Goal: Task Accomplishment & Management: Manage account settings

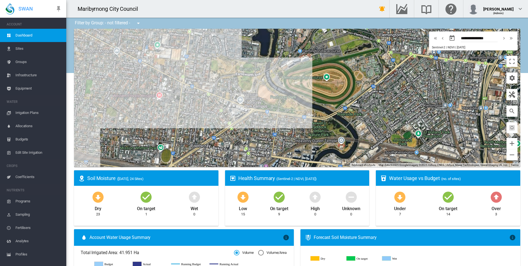
click at [30, 111] on span "Irrigation Plans" at bounding box center [38, 112] width 46 height 13
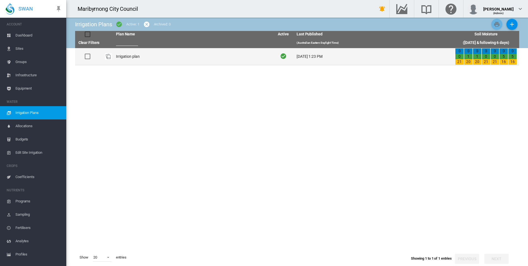
click at [124, 59] on td "Irrigation plan" at bounding box center [193, 56] width 158 height 17
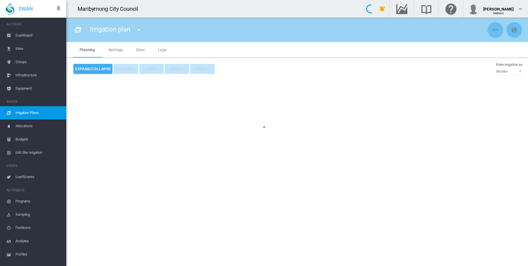
type input "**********"
type input "*"
type input "*********"
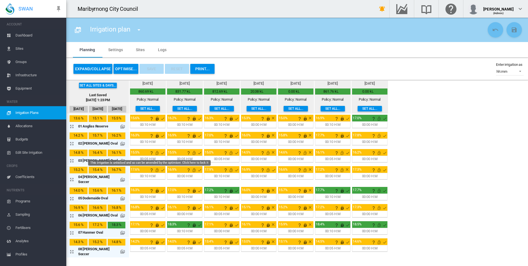
click at [154, 152] on md-icon "This irrigation is unlocked and so can be amended by the optimiser. Click here …" at bounding box center [157, 152] width 7 height 7
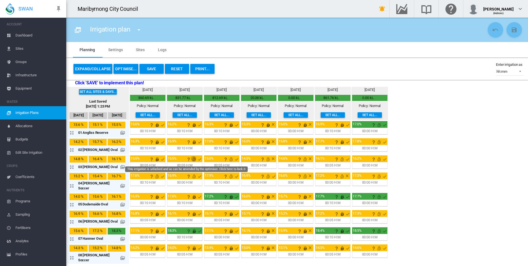
click at [191, 158] on md-icon "This irrigation is unlocked and so can be amended by the optimiser. Click here …" at bounding box center [194, 159] width 7 height 7
click at [228, 158] on md-icon "This irrigation is unlocked and so can be amended by the optimiser. Click here …" at bounding box center [231, 159] width 7 height 7
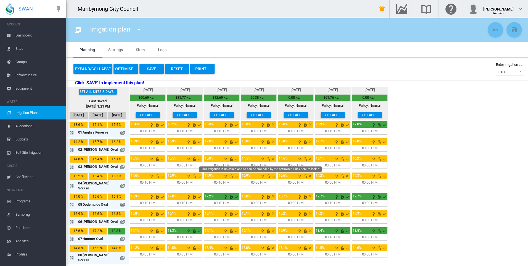
click at [265, 159] on md-icon "This irrigation is unlocked and so can be amended by the optimiser. Click here …" at bounding box center [268, 159] width 7 height 7
click at [302, 158] on md-icon "This irrigation is unlocked and so can be amended by the optimiser. Click here …" at bounding box center [305, 159] width 7 height 7
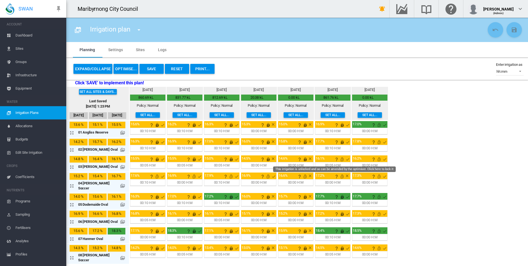
click at [339, 158] on md-icon "This irrigation is unlocked and so can be amended by the optimiser. Click here …" at bounding box center [342, 159] width 7 height 7
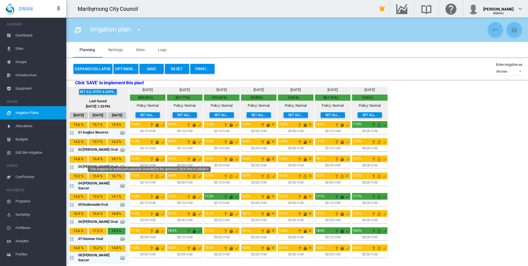
click at [154, 159] on md-icon "This irrigation is locked and cannot be amended by the optimiser. Click here to…" at bounding box center [157, 159] width 7 height 7
click at [147, 165] on div "00:05 H:M" at bounding box center [147, 165] width 15 height 5
click at [72, 166] on md-icon "icon-arrow-expand" at bounding box center [73, 166] width 7 height 7
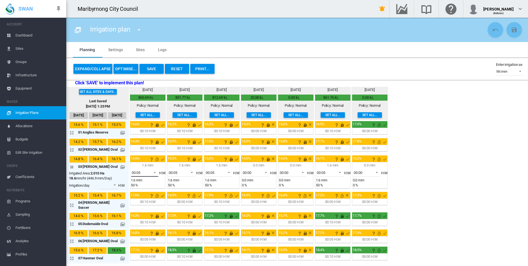
click at [150, 172] on span at bounding box center [153, 171] width 7 height 5
click at [145, 173] on md-option "00:05" at bounding box center [144, 172] width 38 height 13
click at [332, 173] on md-select-value "00:05" at bounding box center [329, 172] width 27 height 8
click at [332, 173] on md-option "00:05" at bounding box center [329, 172] width 38 height 13
click at [358, 173] on div "00:00" at bounding box center [358, 172] width 9 height 4
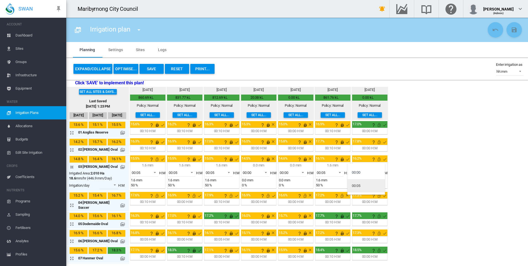
click at [362, 184] on md-option "00:05" at bounding box center [366, 185] width 38 height 13
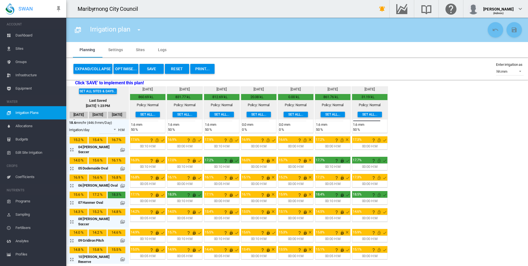
scroll to position [55, 0]
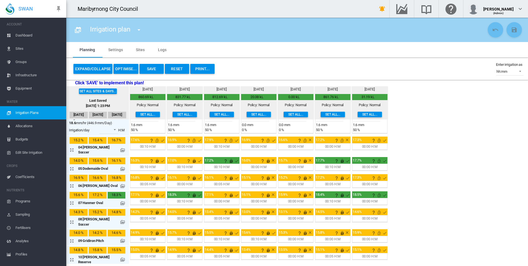
click at [151, 66] on button "Save" at bounding box center [151, 69] width 24 height 10
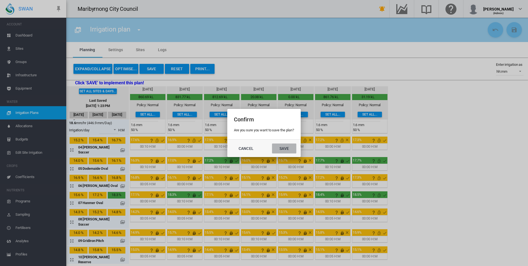
click at [282, 147] on button "Save" at bounding box center [284, 148] width 24 height 10
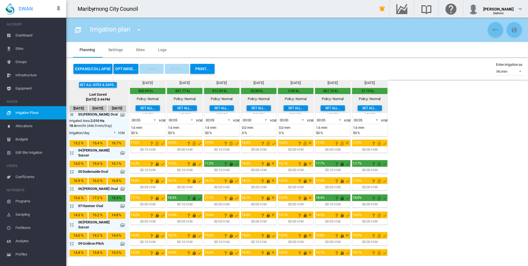
scroll to position [0, 0]
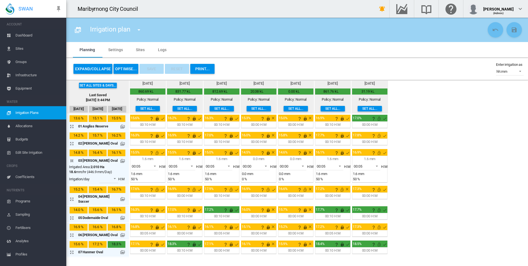
click at [72, 160] on md-icon "icon-arrow-collapse" at bounding box center [73, 160] width 7 height 7
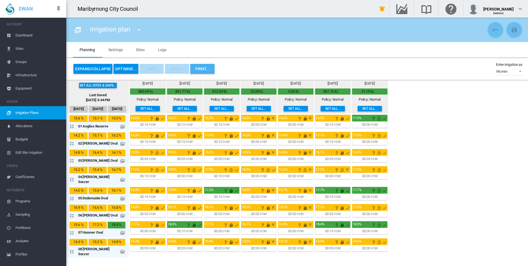
click at [200, 69] on button "PRINT..." at bounding box center [202, 69] width 24 height 10
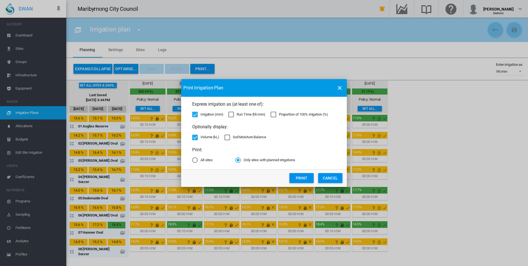
click at [243, 115] on div "Run Time (hh:mm)" at bounding box center [251, 114] width 28 height 5
click at [254, 138] on div "Soil Moisture Balance" at bounding box center [249, 136] width 33 height 5
click at [239, 137] on div "Soil Moisture Balance" at bounding box center [249, 136] width 33 height 5
click at [204, 161] on md-radio-button "All sites" at bounding box center [202, 159] width 20 height 5
click at [296, 179] on button "Print" at bounding box center [301, 178] width 24 height 10
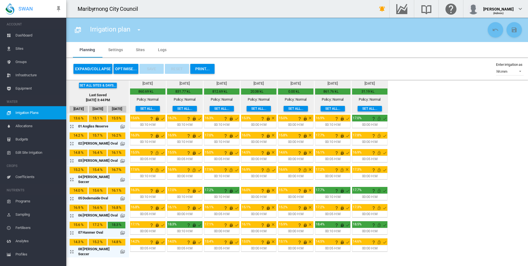
drag, startPoint x: 38, startPoint y: 35, endPoint x: 41, endPoint y: 35, distance: 3.6
click at [38, 35] on span "Dashboard" at bounding box center [38, 35] width 46 height 13
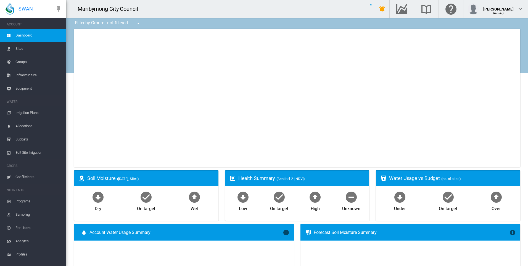
type input "**********"
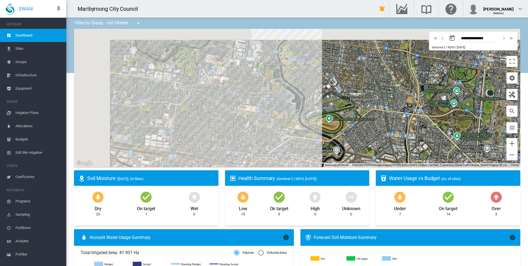
drag, startPoint x: 231, startPoint y: 127, endPoint x: 270, endPoint y: 141, distance: 41.3
click at [270, 141] on div at bounding box center [297, 98] width 446 height 138
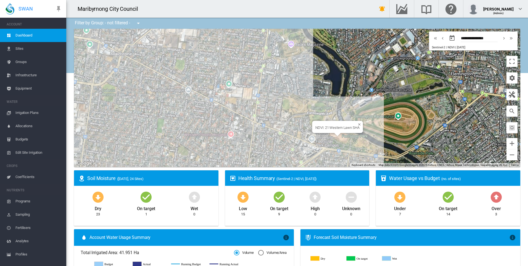
click at [337, 136] on div "NDVI: 21 Western Lawn SHA" at bounding box center [297, 98] width 446 height 138
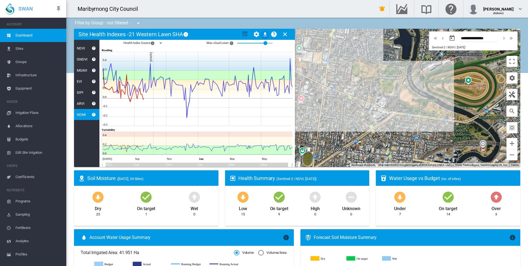
click at [284, 35] on md-icon "icon-close" at bounding box center [285, 34] width 7 height 7
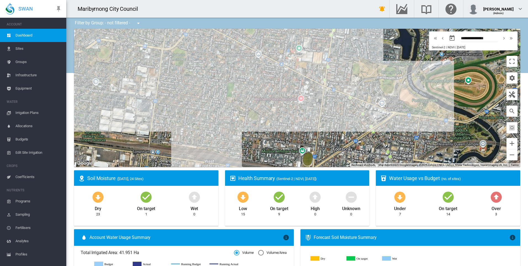
click at [33, 112] on span "Irrigation Plans" at bounding box center [38, 112] width 46 height 13
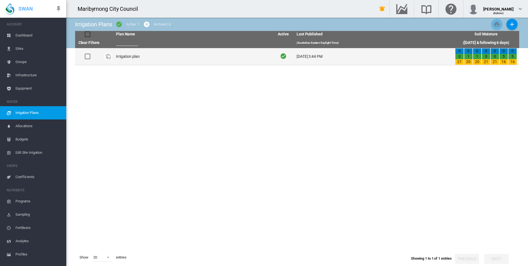
click at [125, 52] on td "Irrigation plan" at bounding box center [193, 56] width 158 height 17
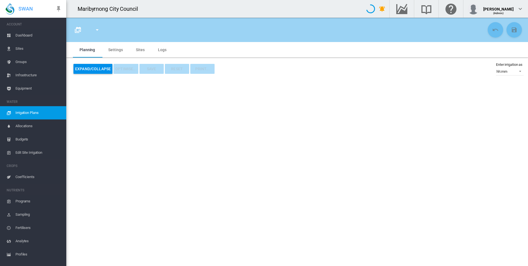
type input "**********"
type input "*"
type input "*********"
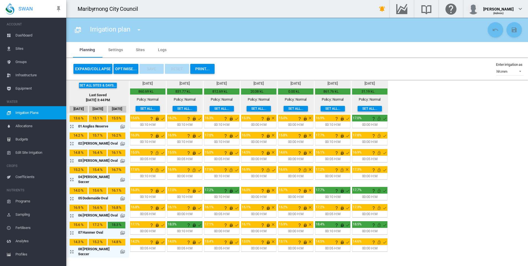
click at [154, 152] on md-icon "This irrigation is unlocked and so can be amended by the optimiser. Click here …" at bounding box center [157, 152] width 7 height 7
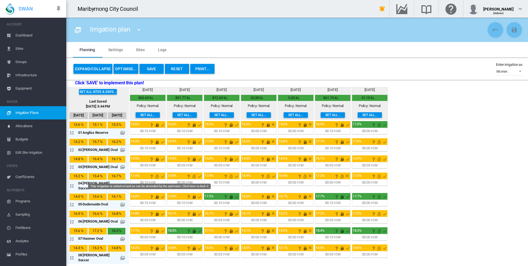
click at [154, 176] on md-icon "This irrigation is unlocked and so can be amended by the optimiser. Click here …" at bounding box center [157, 176] width 7 height 7
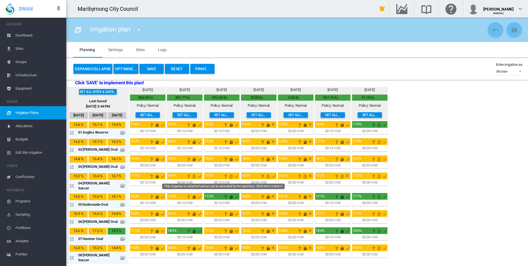
click at [228, 174] on md-icon "This irrigation is unlocked and so can be amended by the optimiser. Click here …" at bounding box center [231, 176] width 7 height 7
click at [191, 176] on md-icon "This irrigation is unlocked and so can be amended by the optimiser. Click here …" at bounding box center [194, 176] width 7 height 7
click at [265, 176] on md-icon "This irrigation is unlocked and so can be amended by the optimiser. Click here …" at bounding box center [268, 176] width 7 height 7
click at [297, 179] on div "0.0 mm 00:00 H:M 0 %" at bounding box center [295, 182] width 35 height 7
click at [298, 178] on div at bounding box center [304, 176] width 17 height 6
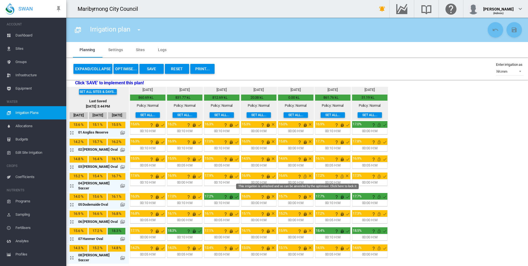
click at [302, 177] on md-icon "This irrigation is unlocked and so can be amended by the optimiser. Click here …" at bounding box center [305, 176] width 7 height 7
click at [339, 177] on md-icon "This irrigation is unlocked and so can be amended by the optimiser. Click here …" at bounding box center [342, 176] width 7 height 7
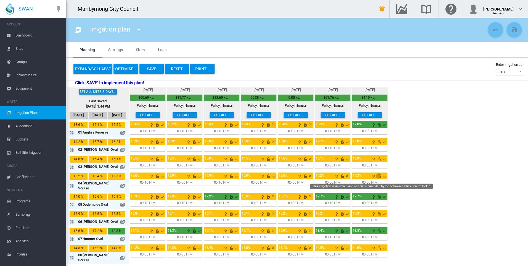
click at [376, 177] on md-icon "This irrigation is unlocked and so can be amended by the optimiser. Click here …" at bounding box center [379, 176] width 7 height 7
click at [369, 161] on div "16.9%" at bounding box center [369, 158] width 35 height 7
click at [367, 145] on div "0.0 mm 00:00 H:M 0 %" at bounding box center [369, 148] width 35 height 7
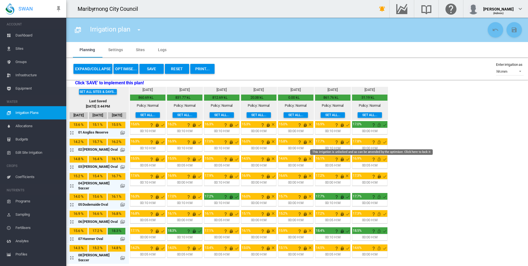
click at [376, 142] on md-icon "This irrigation is unlocked and so can be amended by the optimiser. Click here …" at bounding box center [379, 142] width 7 height 7
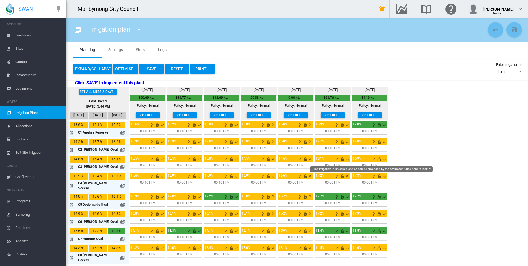
click at [376, 159] on md-icon "This irrigation is unlocked and so can be amended by the optimiser. Click here …" at bounding box center [379, 159] width 7 height 7
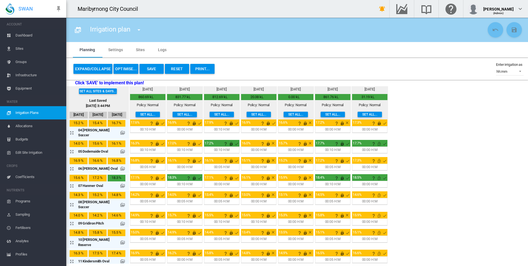
scroll to position [55, 0]
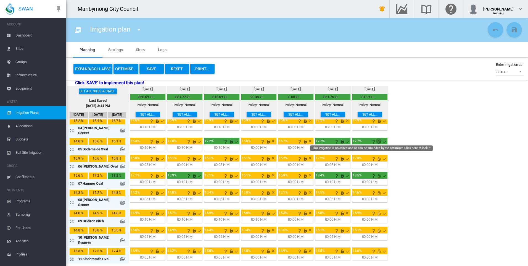
click at [376, 138] on md-icon "This irrigation is unlocked and so can be amended by the optimiser. Click here …" at bounding box center [379, 141] width 7 height 7
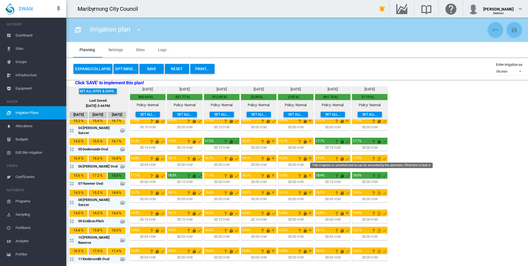
click at [376, 155] on md-icon "This irrigation is unlocked and so can be amended by the optimiser. Click here …" at bounding box center [379, 158] width 7 height 7
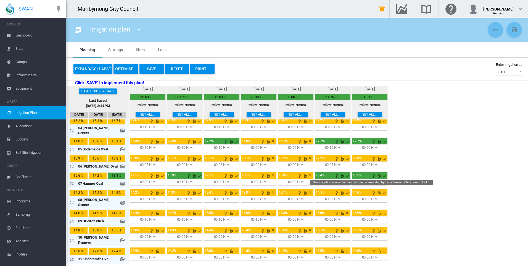
click at [376, 172] on md-icon "This irrigation is unlocked and so can be amended by the optimiser. Click here …" at bounding box center [379, 175] width 7 height 7
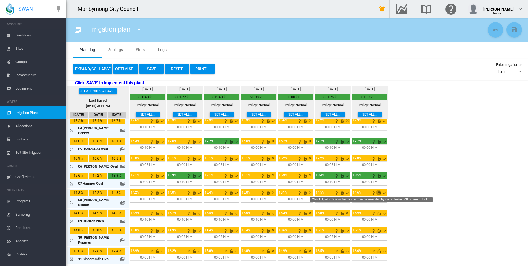
click at [376, 190] on md-icon "This irrigation is unlocked and so can be amended by the optimiser. Click here …" at bounding box center [379, 192] width 7 height 7
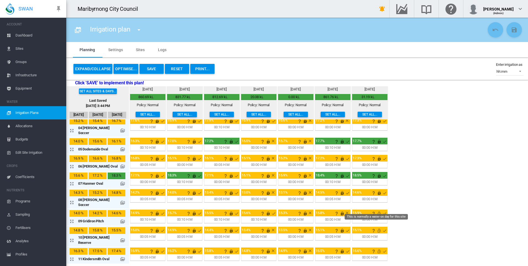
click at [376, 210] on md-icon "This irrigation is unlocked and so can be amended by the optimiser. Click here …" at bounding box center [379, 213] width 7 height 7
click at [376, 227] on md-icon "This irrigation is unlocked and so can be amended by the optimiser. Click here …" at bounding box center [379, 230] width 7 height 7
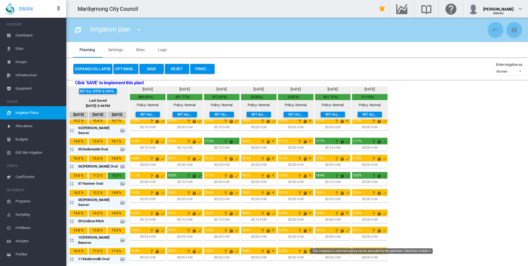
click at [376, 248] on md-icon "This irrigation is unlocked and so can be amended by the optimiser. Click here …" at bounding box center [379, 251] width 7 height 7
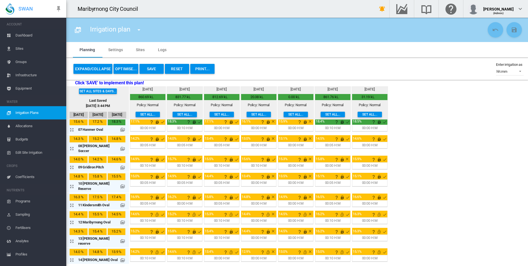
scroll to position [110, 0]
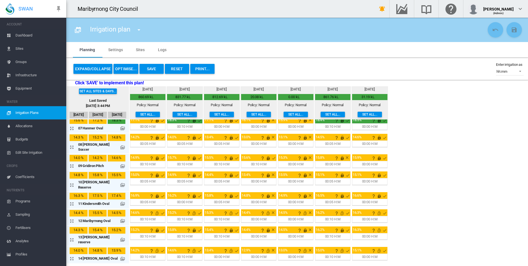
click at [376, 210] on md-icon "This irrigation is unlocked and so can be amended by the optimiser. Click here …" at bounding box center [379, 213] width 7 height 7
click at [376, 227] on md-icon "This irrigation is unlocked and so can be amended by the optimiser. Click here …" at bounding box center [379, 230] width 7 height 7
click at [376, 247] on md-icon "This irrigation is unlocked and so can be amended by the optimiser. Click here …" at bounding box center [379, 250] width 7 height 7
click at [376, 264] on md-icon "This irrigation is unlocked and so can be amended by the optimiser. Click here …" at bounding box center [379, 267] width 7 height 7
click at [339, 247] on md-icon "This irrigation is unlocked and so can be amended by the optimiser. Click here …" at bounding box center [342, 250] width 7 height 7
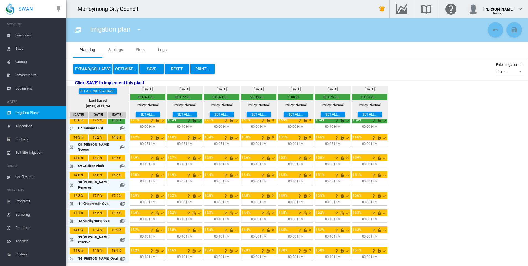
click at [339, 210] on md-icon "This irrigation is unlocked and so can be amended by the optimiser. Click here …" at bounding box center [342, 213] width 7 height 7
click at [302, 210] on md-icon "This irrigation is unlocked and so can be amended by the optimiser. Click here …" at bounding box center [305, 213] width 7 height 7
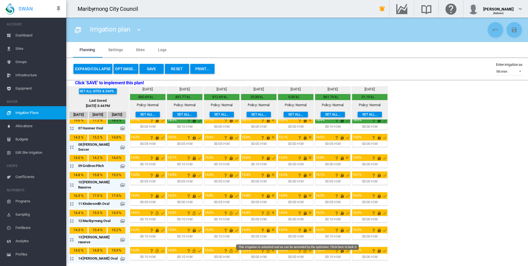
click at [302, 247] on md-icon "This irrigation is unlocked and so can be amended by the optimiser. Click here …" at bounding box center [305, 250] width 7 height 7
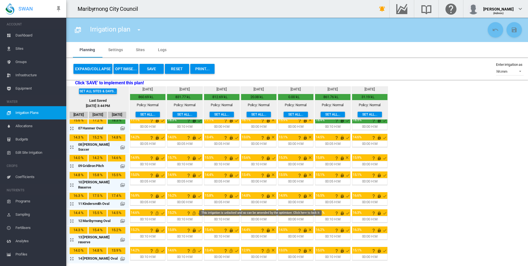
click at [265, 210] on md-icon "This irrigation is unlocked and so can be amended by the optimiser. Click here …" at bounding box center [268, 213] width 7 height 7
click at [228, 210] on md-icon "This irrigation is unlocked and so can be amended by the optimiser. Click here …" at bounding box center [231, 213] width 7 height 7
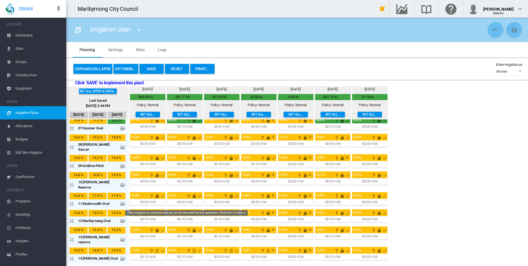
click at [191, 210] on md-icon "This irrigation is unlocked and so can be amended by the optimiser. Click here …" at bounding box center [194, 213] width 7 height 7
click at [154, 210] on md-icon "This irrigation is unlocked and so can be amended by the optimiser. Click here …" at bounding box center [157, 213] width 7 height 7
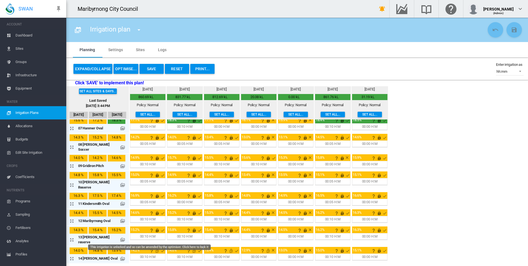
click at [154, 247] on md-icon "This irrigation is unlocked and so can be amended by the optimiser. Click here …" at bounding box center [157, 250] width 7 height 7
click at [191, 247] on md-icon "This irrigation is unlocked and so can be amended by the optimiser. Click here …" at bounding box center [194, 250] width 7 height 7
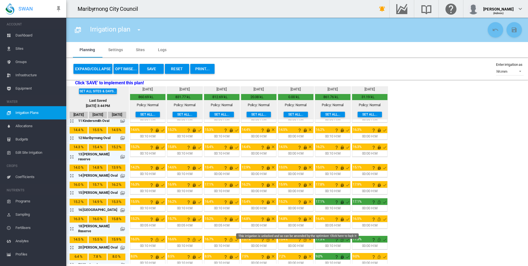
drag, startPoint x: 296, startPoint y: 227, endPoint x: 306, endPoint y: 227, distance: 10.5
click at [302, 236] on md-icon "This irrigation is unlocked and so can be amended by the optimiser. Click here …" at bounding box center [305, 239] width 7 height 7
click at [339, 236] on md-icon "This irrigation is unlocked and so can be amended by the optimiser. Click here …" at bounding box center [342, 239] width 7 height 7
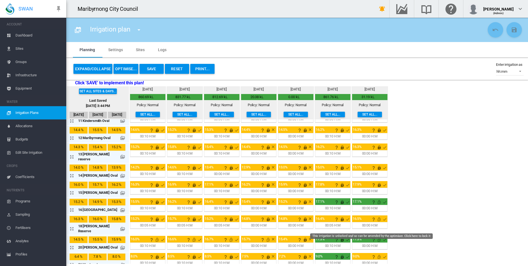
click at [376, 236] on md-icon "This irrigation is unlocked and so can be amended by the optimiser. Click here …" at bounding box center [379, 239] width 7 height 7
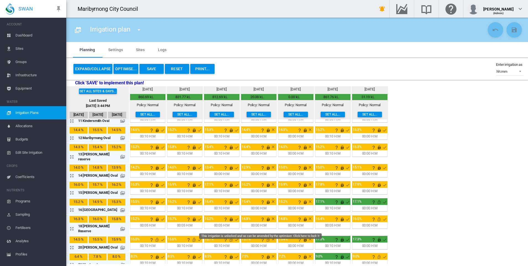
click at [265, 236] on md-icon "This irrigation is unlocked and so can be amended by the optimiser. Click here …" at bounding box center [268, 239] width 7 height 7
click at [228, 236] on md-icon "This irrigation is unlocked and so can be amended by the optimiser. Click here …" at bounding box center [231, 239] width 7 height 7
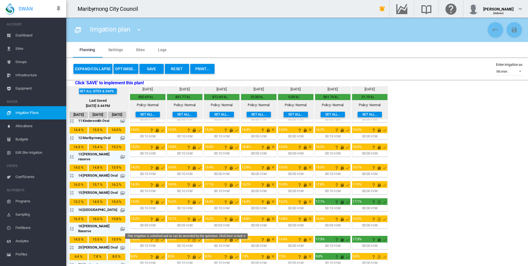
click at [191, 236] on md-icon "This irrigation is unlocked and so can be amended by the optimiser. Click here …" at bounding box center [194, 239] width 7 height 7
click at [154, 236] on md-icon "This irrigation is unlocked and so can be amended by the optimiser. Click here …" at bounding box center [157, 239] width 7 height 7
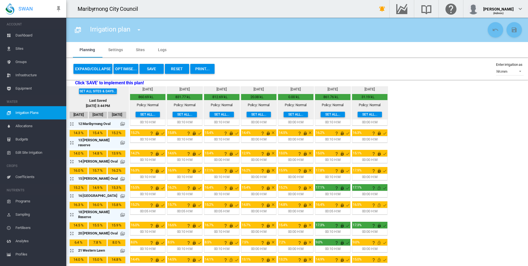
scroll to position [220, 0]
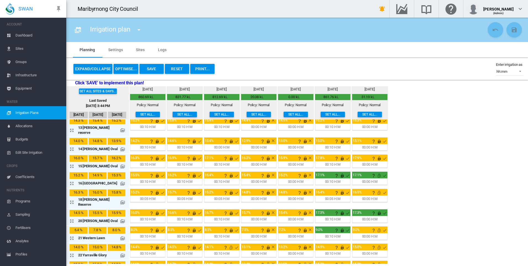
click at [369, 226] on div "9.0%" at bounding box center [369, 229] width 35 height 7
click at [376, 227] on md-icon "This irrigation is unlocked and so can be amended by the optimiser. Click here …" at bounding box center [379, 230] width 7 height 7
click at [376, 244] on md-icon "This irrigation is unlocked and so can be amended by the optimiser. Click here …" at bounding box center [379, 247] width 7 height 7
click at [228, 244] on md-icon "This irrigation is unlocked and so can be amended by the optimiser. Click here …" at bounding box center [231, 247] width 7 height 7
click at [154, 261] on md-icon "This irrigation is unlocked and so can be amended by the optimiser. Click here …" at bounding box center [157, 264] width 7 height 7
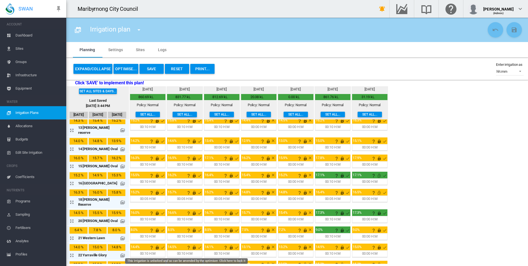
click at [191, 261] on md-icon "This irrigation is unlocked and so can be amended by the optimiser. Click here …" at bounding box center [194, 264] width 7 height 7
click at [228, 261] on md-icon "This irrigation is unlocked and so can be amended by the optimiser. Click here …" at bounding box center [231, 264] width 7 height 7
click at [265, 261] on md-icon "This irrigation is unlocked and so can be amended by the optimiser. Click here …" at bounding box center [268, 264] width 7 height 7
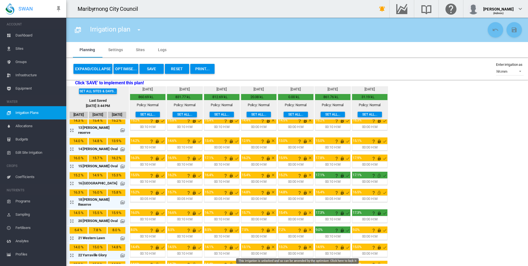
click at [302, 261] on md-icon "This irrigation is unlocked and so can be amended by the optimiser. Click here …" at bounding box center [305, 264] width 7 height 7
click at [339, 261] on md-icon "This irrigation is unlocked and so can be amended by the optimiser. Click here …" at bounding box center [342, 264] width 7 height 7
click at [376, 261] on md-icon "This irrigation is unlocked and so can be amended by the optimiser. Click here …" at bounding box center [379, 264] width 7 height 7
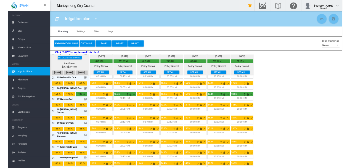
scroll to position [0, 0]
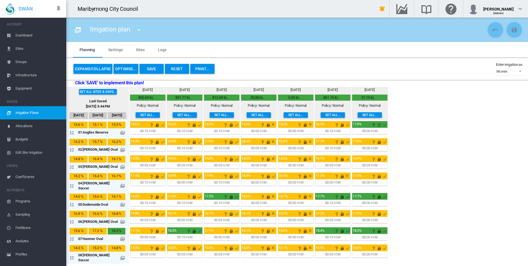
click at [71, 132] on md-icon "icon-arrow-expand" at bounding box center [73, 132] width 7 height 7
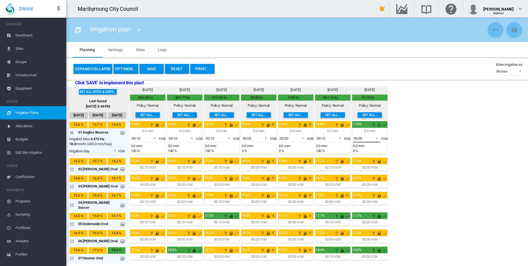
click at [372, 136] on span at bounding box center [375, 137] width 7 height 5
click at [365, 163] on md-option "00:10" at bounding box center [366, 164] width 38 height 13
click at [415, 147] on div "Set all sites & days... Last Saved Oct 7, 2025, 3:44 PM Oct 4 Oct 5 Oct 6 Tue, …" at bounding box center [297, 174] width 462 height 177
click at [72, 134] on md-icon "icon-arrow-collapse" at bounding box center [73, 132] width 7 height 7
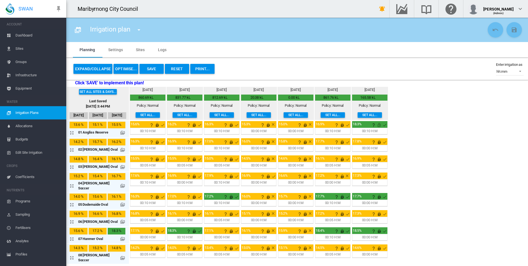
click at [72, 148] on md-icon "icon-arrow-expand" at bounding box center [73, 149] width 7 height 7
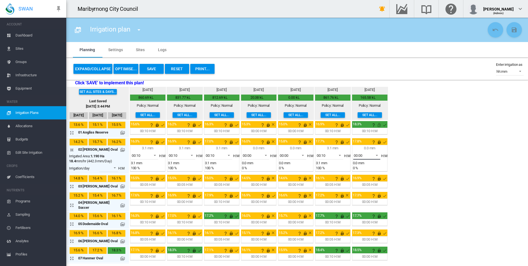
click at [361, 153] on span "00:00" at bounding box center [362, 155] width 17 height 5
click at [362, 182] on md-option "00:10" at bounding box center [366, 181] width 38 height 13
click at [415, 162] on div "Set all sites & days... Last Saved Oct 7, 2025, 3:44 PM Oct 4 Oct 5 Oct 6 Tue, …" at bounding box center [297, 174] width 462 height 177
click at [71, 151] on md-icon "icon-arrow-collapse" at bounding box center [73, 149] width 7 height 7
